Goal: Find contact information: Find contact information

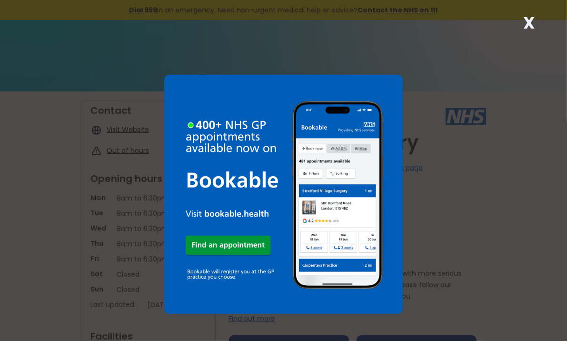
click at [529, 22] on strong "X" at bounding box center [528, 22] width 11 height 23
click at [528, 20] on strong "X" at bounding box center [528, 22] width 11 height 23
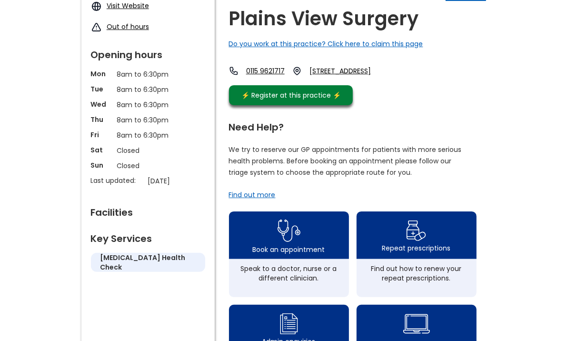
scroll to position [133, 0]
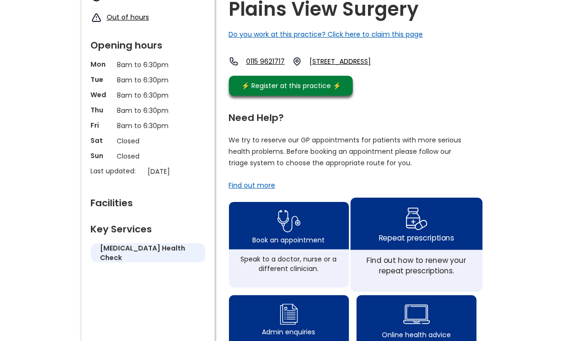
click at [415, 232] on img at bounding box center [416, 219] width 22 height 28
